Goal: Task Accomplishment & Management: Use online tool/utility

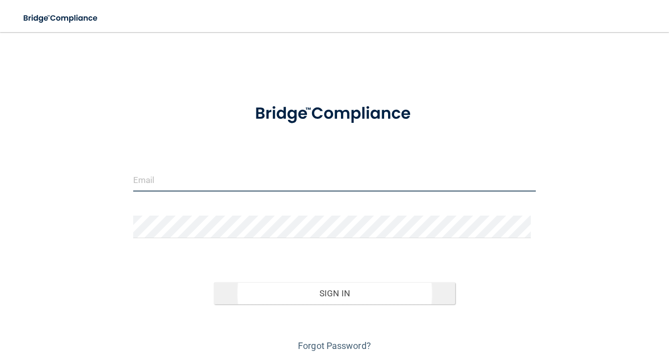
type input "[EMAIL_ADDRESS][DOMAIN_NAME]"
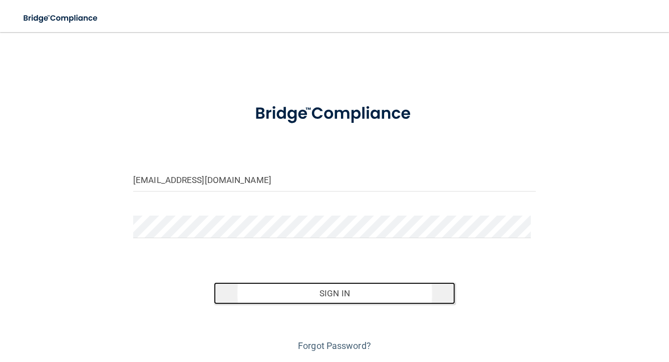
click at [329, 291] on button "Sign In" at bounding box center [334, 293] width 241 height 22
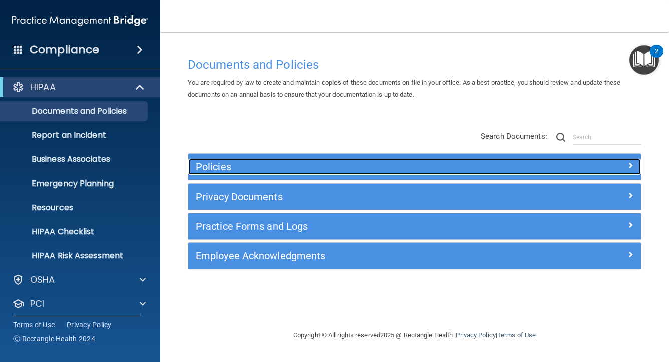
click at [221, 166] on h5 "Policies" at bounding box center [358, 166] width 325 height 11
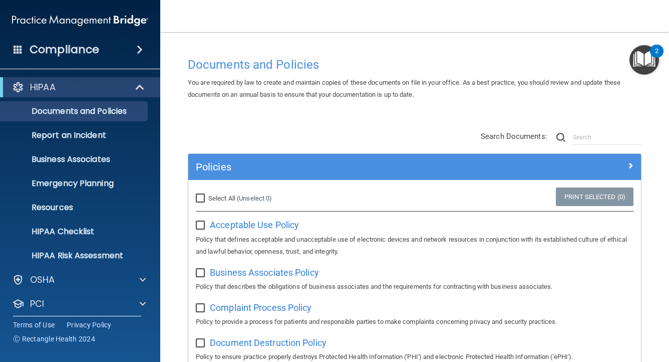
click at [200, 198] on input "Select All (Unselect 0) Unselect All" at bounding box center [202, 198] width 12 height 8
checkbox input "true"
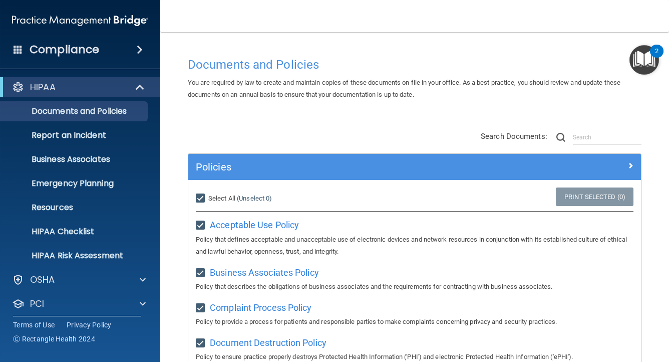
checkbox input "true"
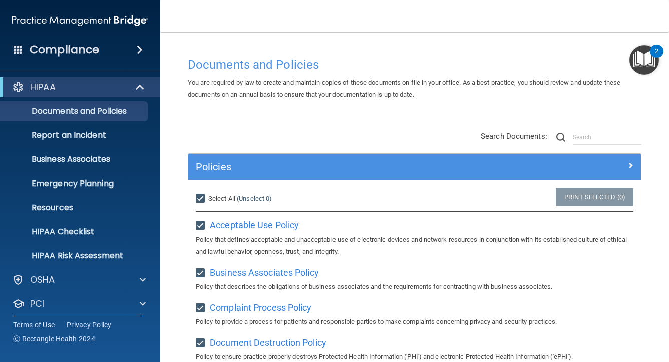
checkbox input "true"
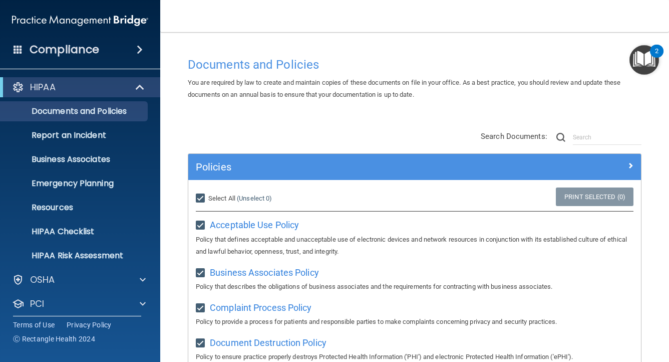
checkbox input "true"
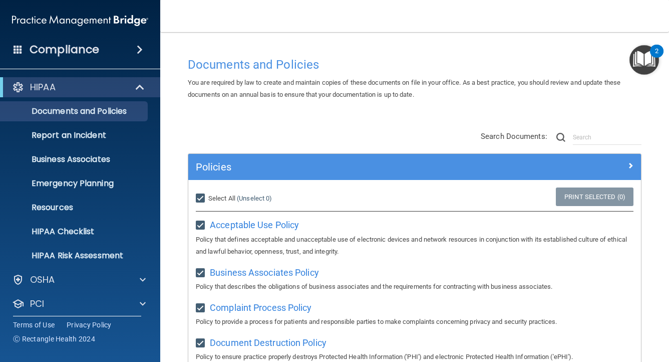
checkbox input "true"
click at [200, 200] on input "Select All (Unselect 21) Unselect All" at bounding box center [202, 198] width 12 height 8
checkbox input "false"
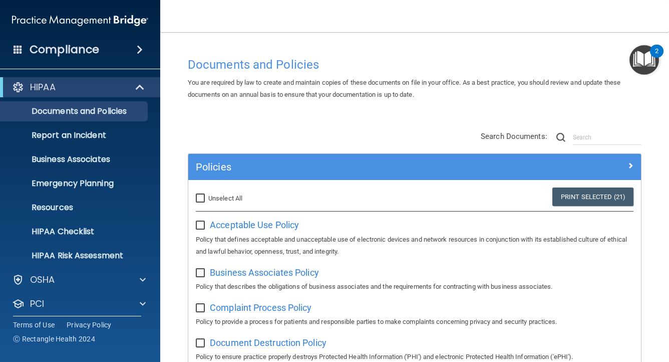
checkbox input "false"
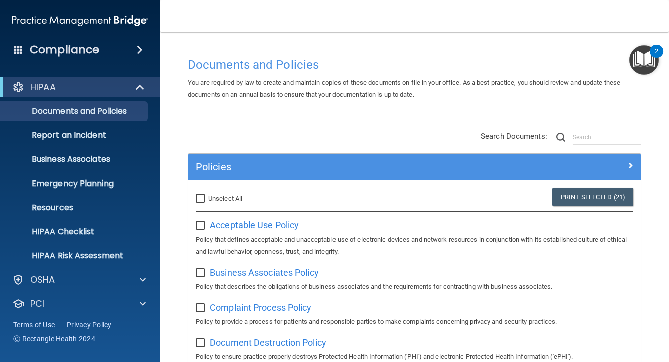
checkbox input "false"
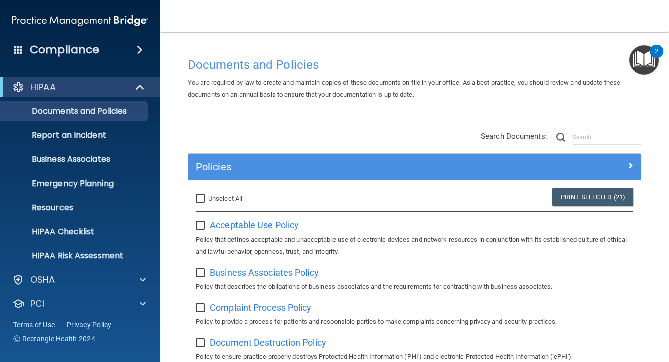
checkbox input "false"
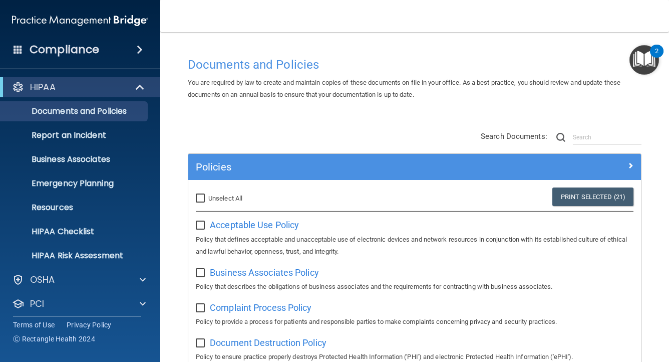
checkbox input "false"
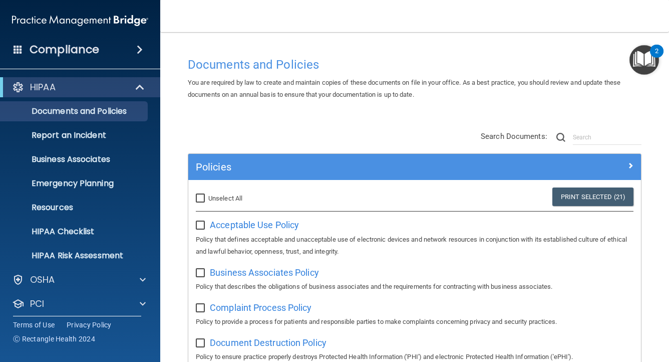
checkbox input "false"
click at [200, 227] on input "checkbox" at bounding box center [202, 225] width 12 height 8
checkbox input "true"
click at [597, 197] on link "Print Selected (1)" at bounding box center [595, 196] width 78 height 19
